Goal: Information Seeking & Learning: Learn about a topic

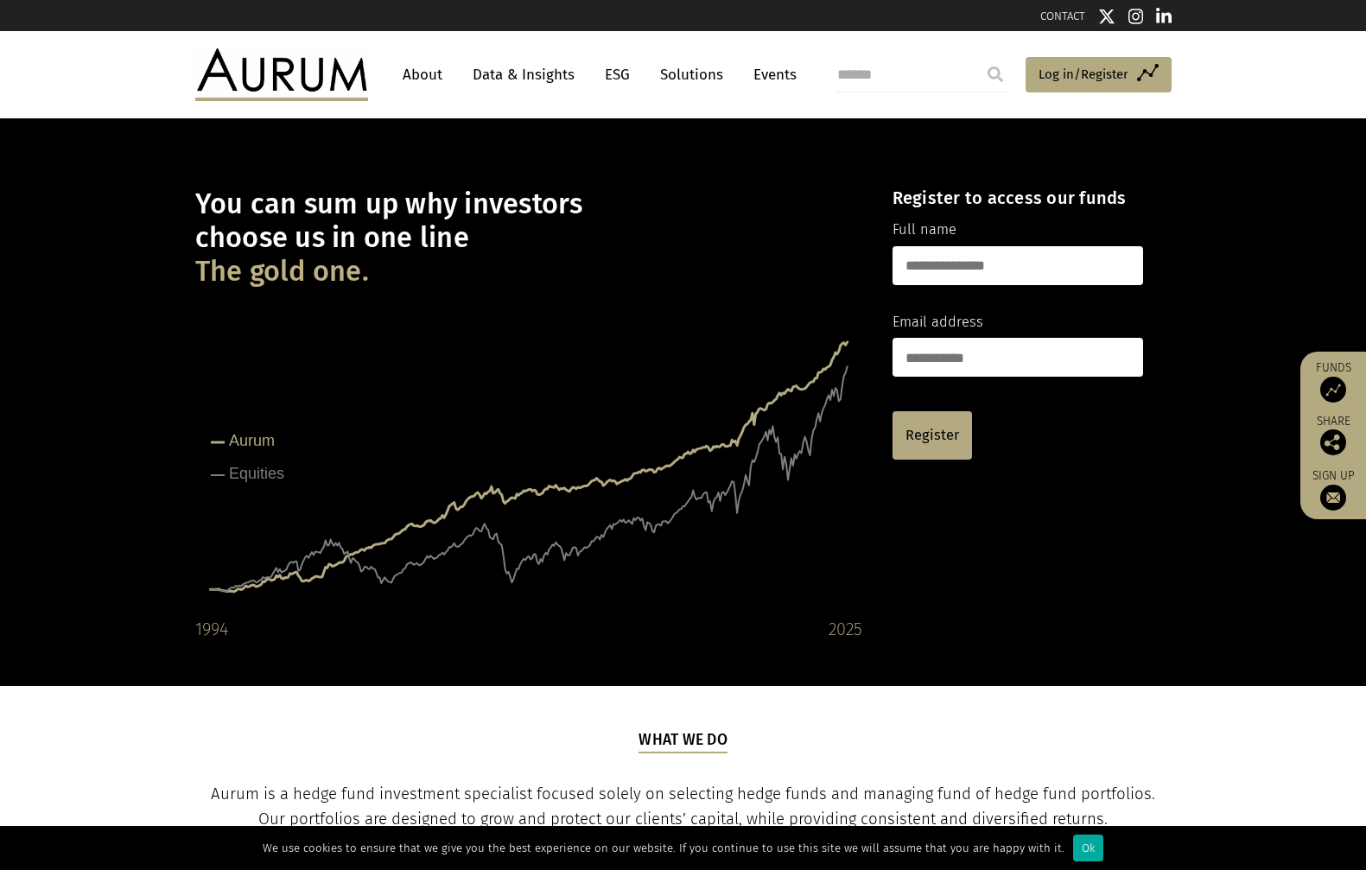
click at [515, 70] on link "Data & Insights" at bounding box center [523, 75] width 119 height 32
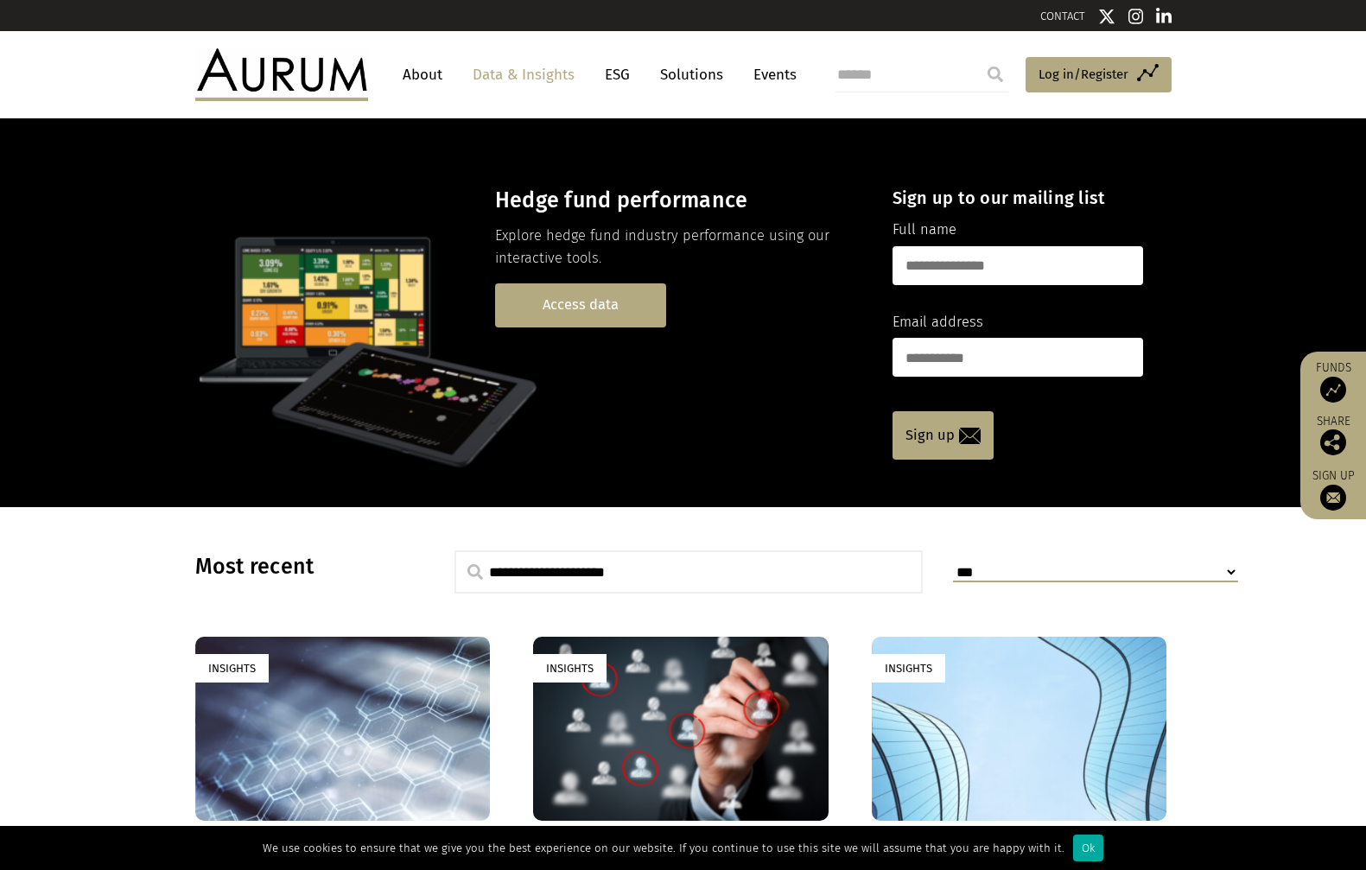
click at [594, 301] on link "Access data" at bounding box center [580, 305] width 171 height 44
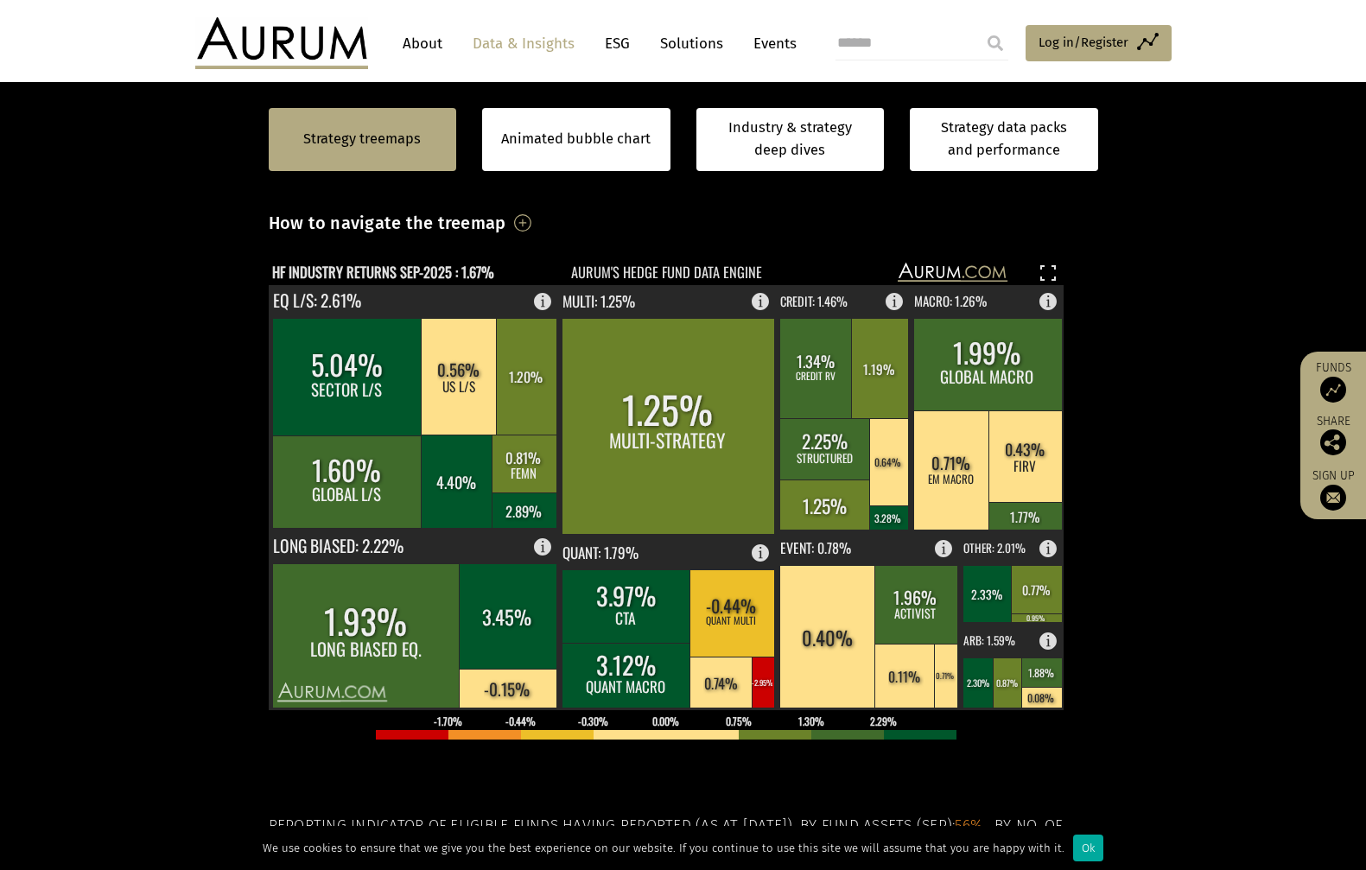
scroll to position [518, 0]
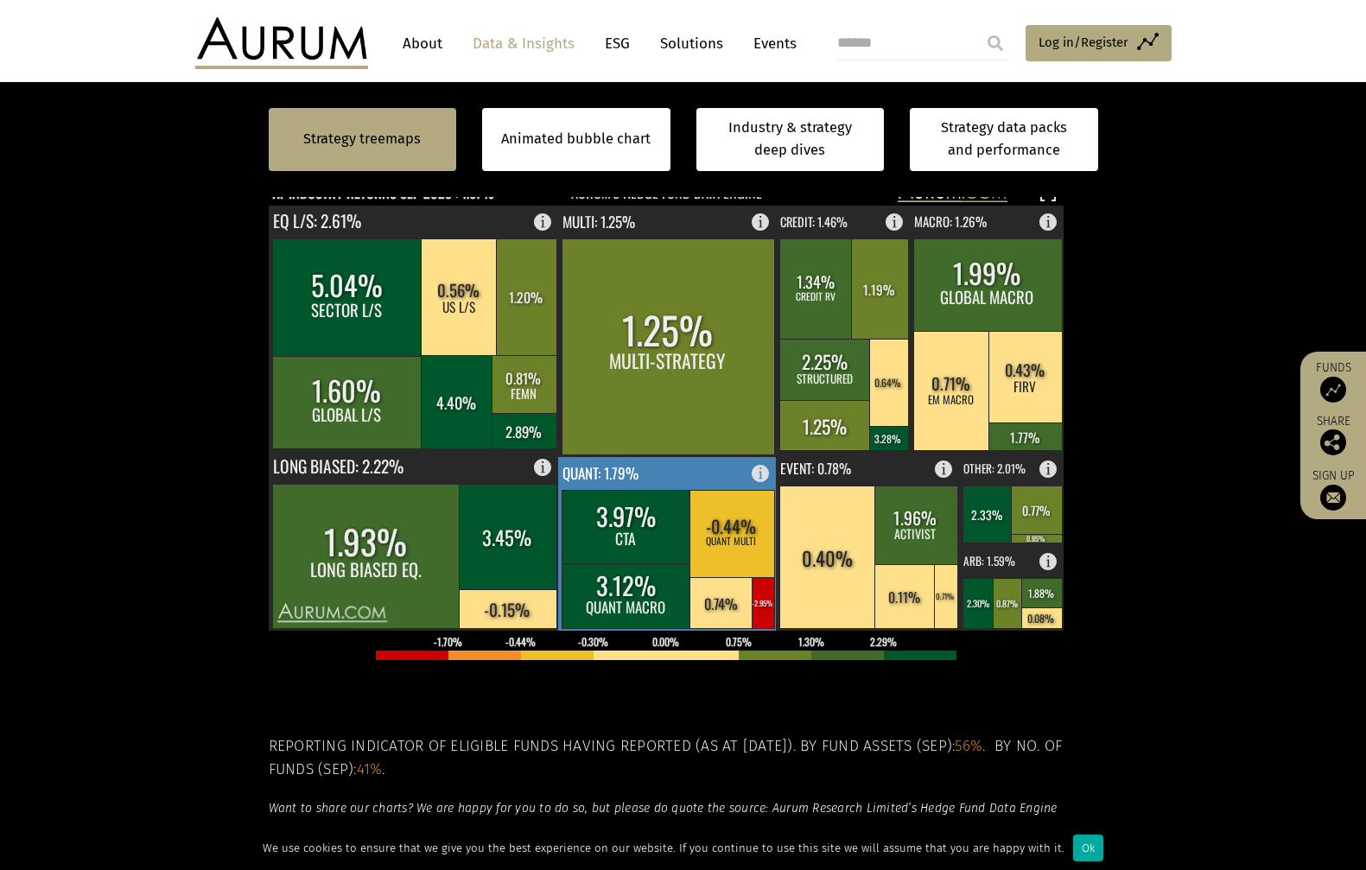
click at [667, 476] on rect at bounding box center [667, 544] width 219 height 174
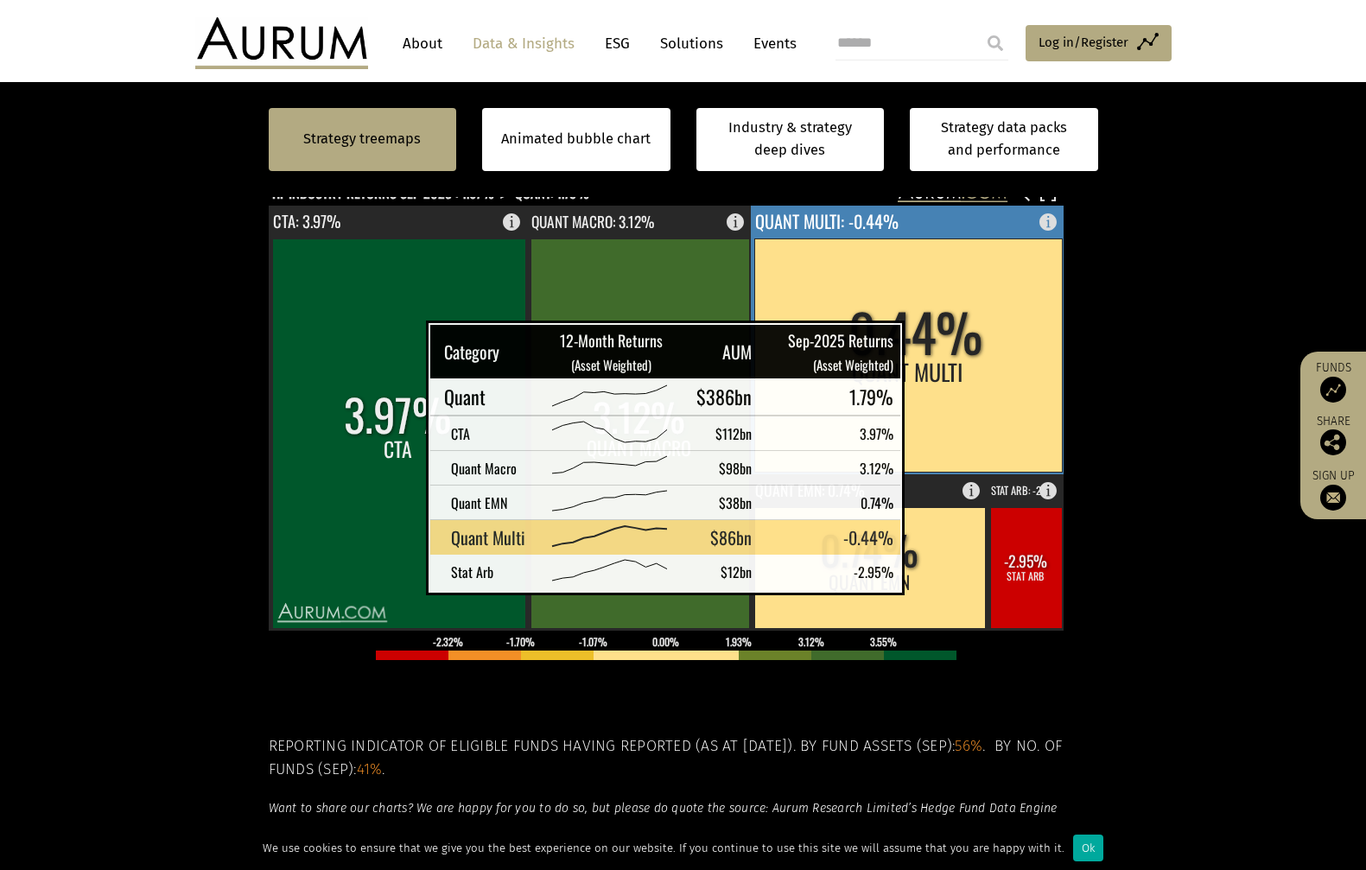
click at [927, 345] on rect at bounding box center [908, 354] width 308 height 233
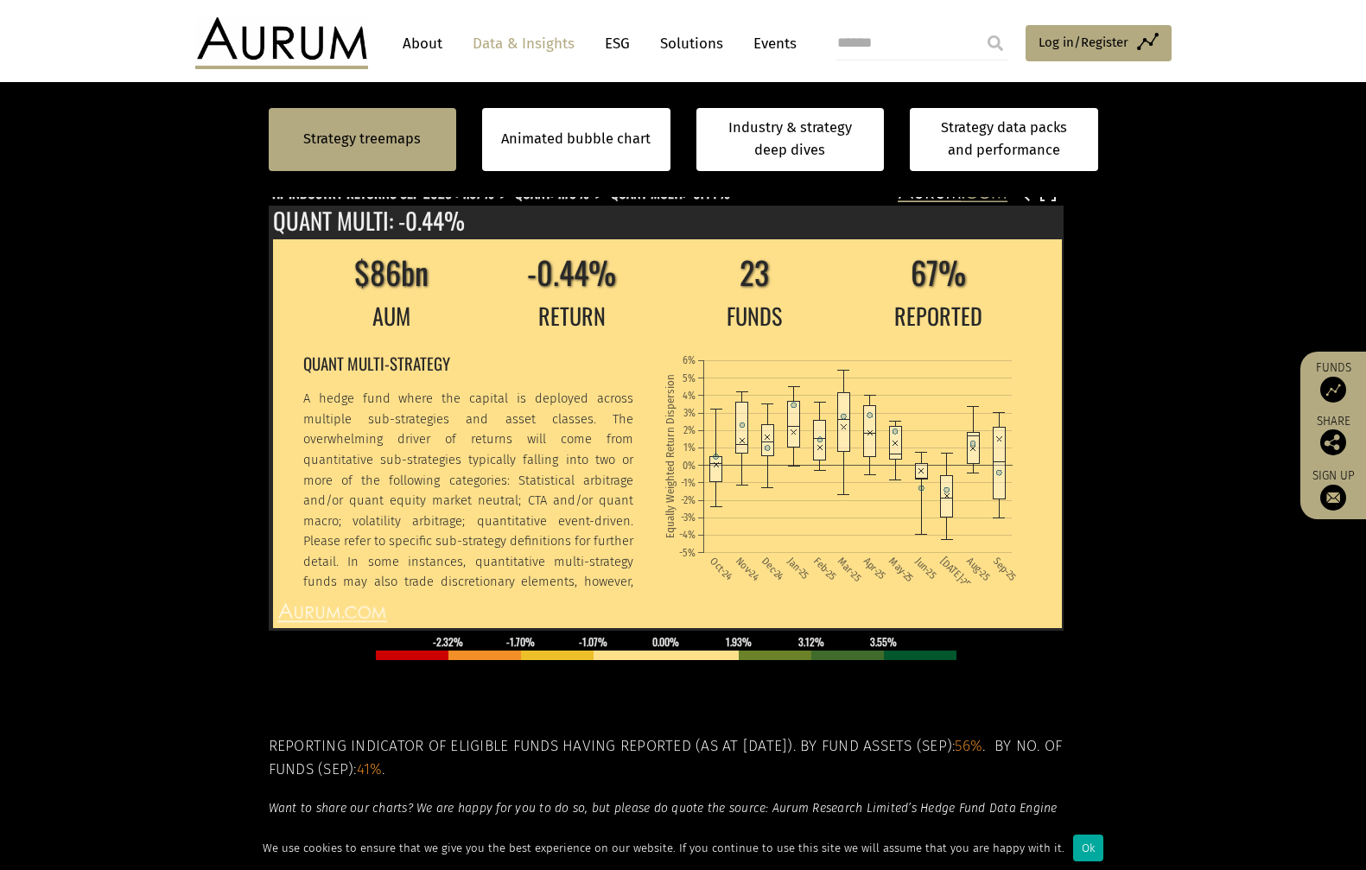
click at [188, 309] on section "Strategy treemaps Animated bubble chart Industry & strategy deep dives Strategy…" at bounding box center [683, 485] width 1366 height 1080
click at [412, 142] on link "Strategy treemaps" at bounding box center [362, 139] width 118 height 22
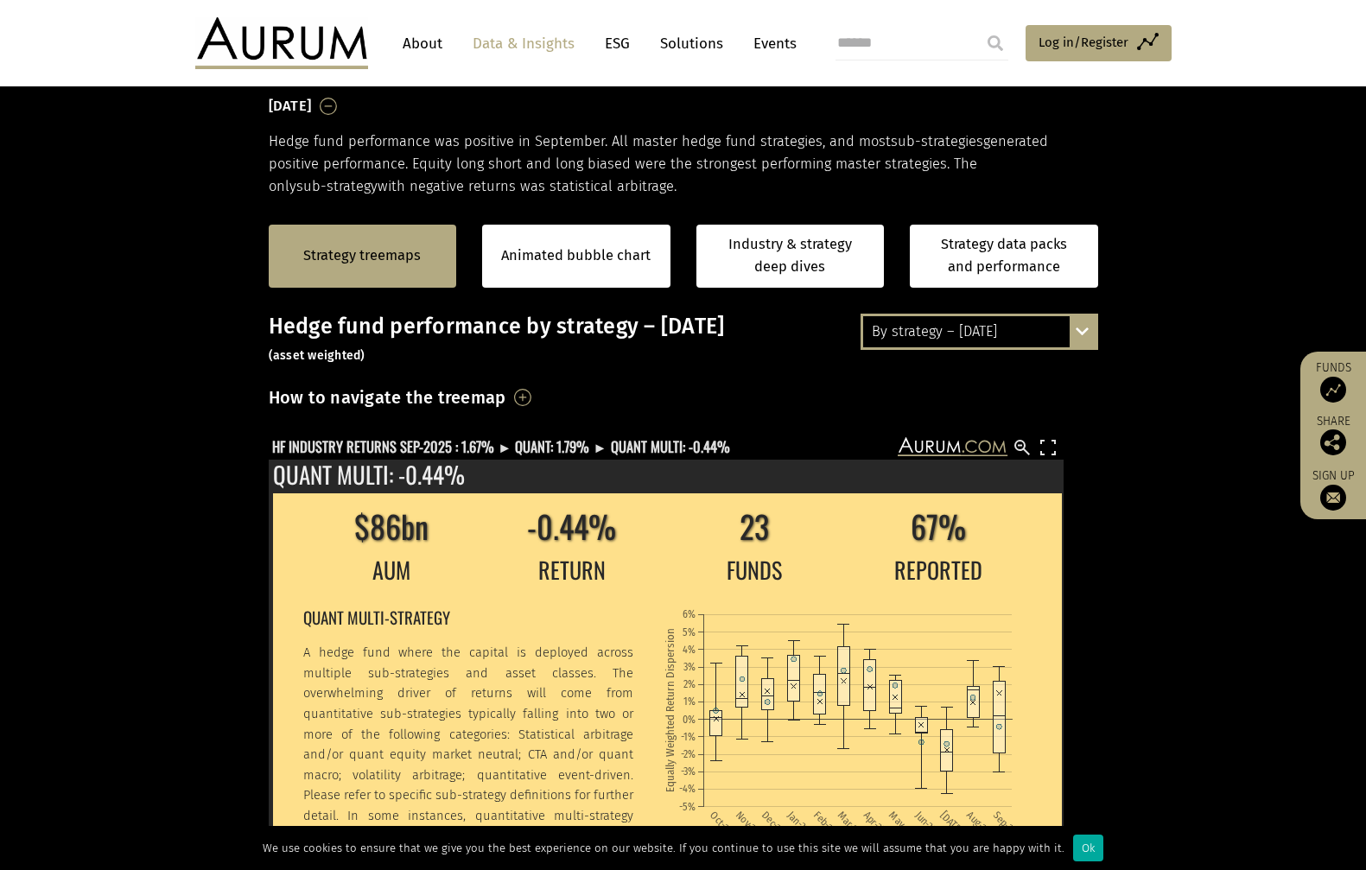
scroll to position [262, 0]
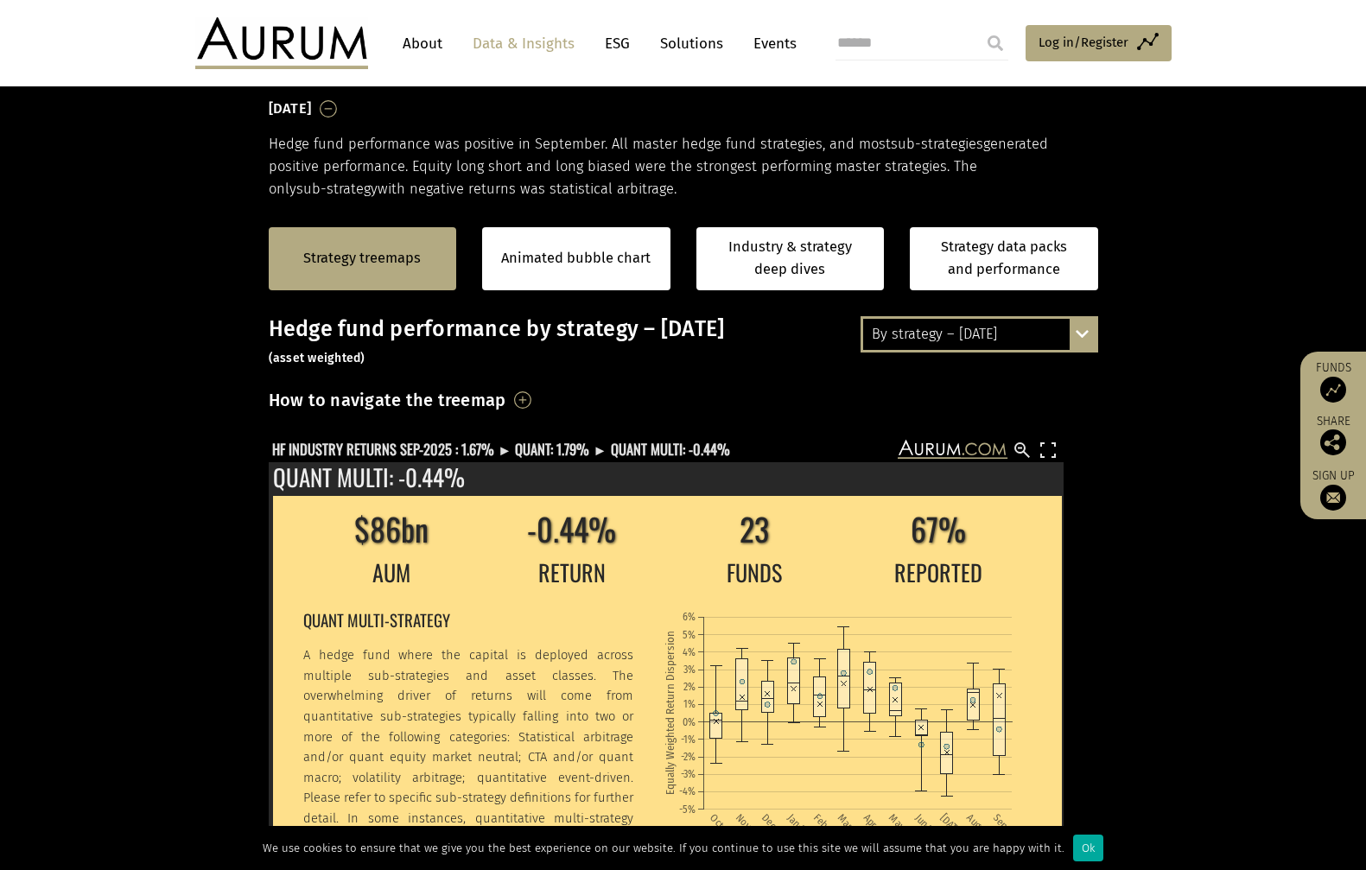
click at [967, 333] on div "By strategy – [DATE]" at bounding box center [979, 334] width 232 height 31
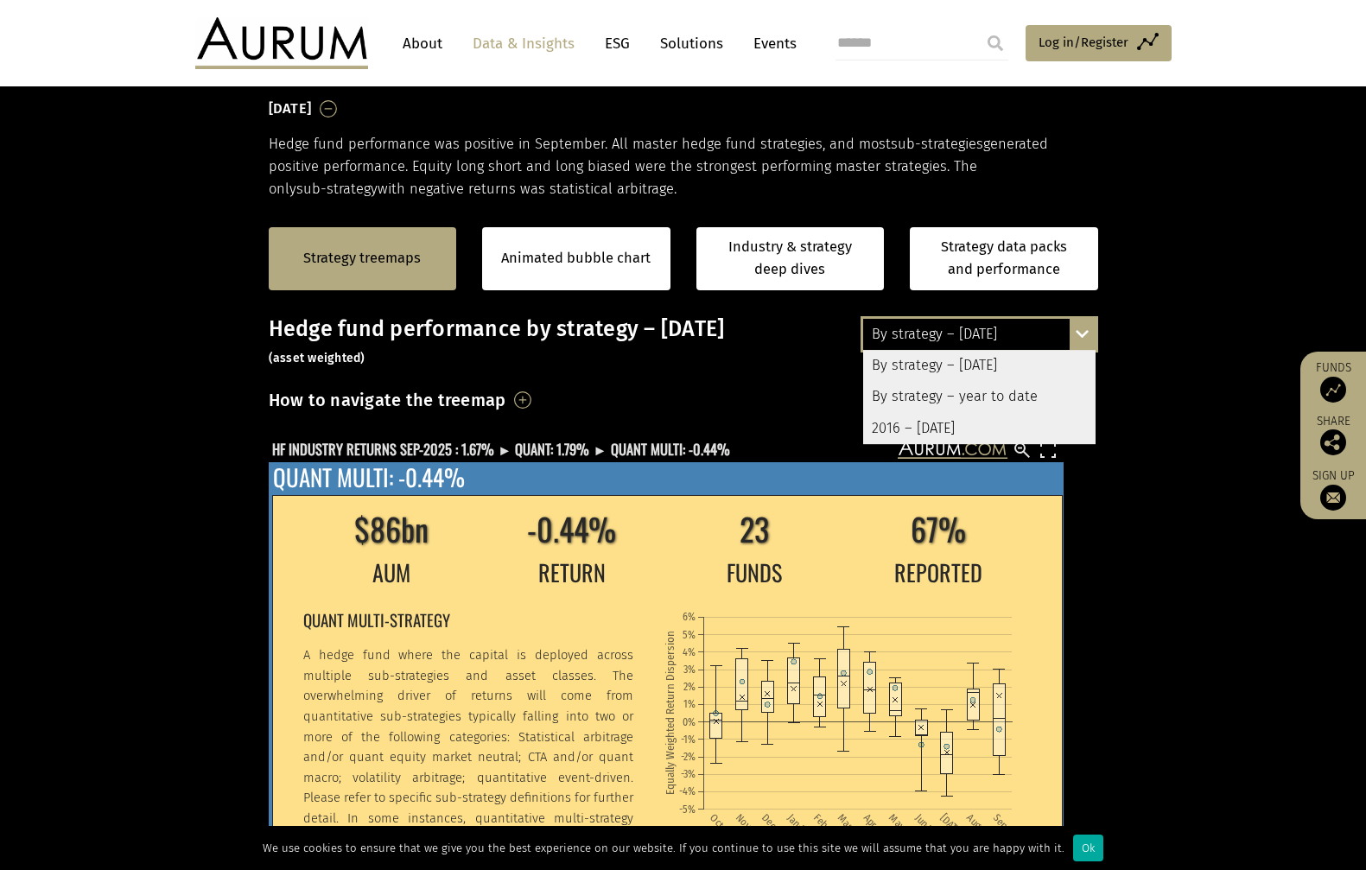
click at [408, 541] on td "$86bn" at bounding box center [391, 529] width 178 height 50
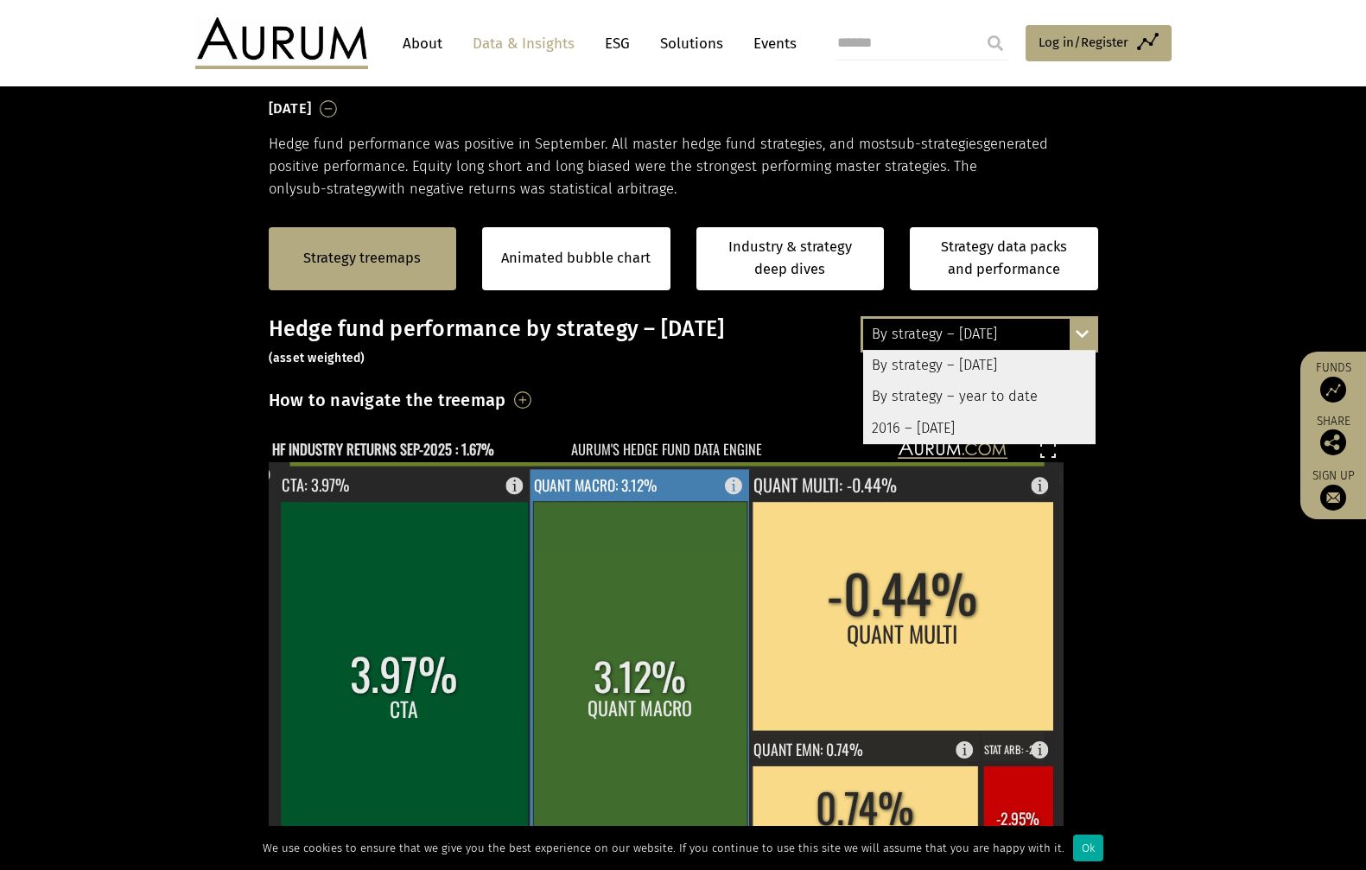
scroll to position [435, 0]
